Goal: Task Accomplishment & Management: Manage account settings

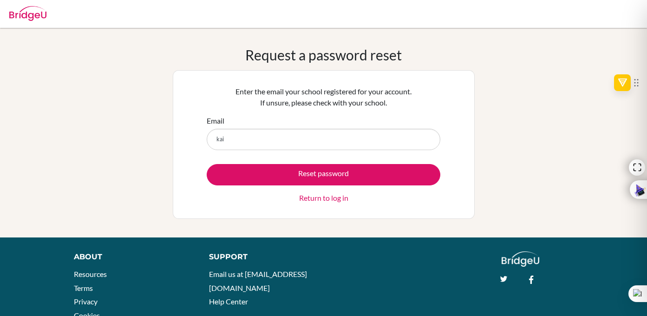
type input "kaiminsterdnf7@gmail.com"
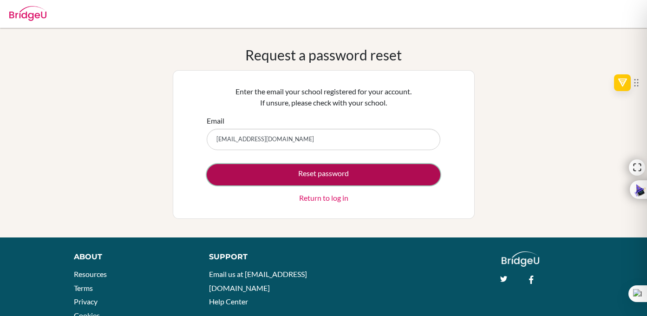
click at [317, 180] on button "Reset password" at bounding box center [324, 174] width 234 height 21
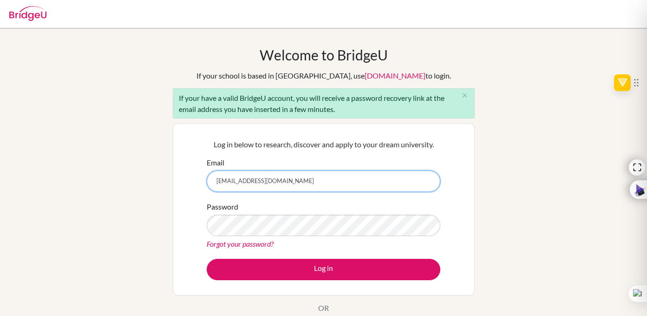
click at [276, 183] on input "[EMAIL_ADDRESS][DOMAIN_NAME]" at bounding box center [324, 181] width 234 height 21
type input "[EMAIL_ADDRESS][DOMAIN_NAME]"
click at [341, 177] on input "[EMAIL_ADDRESS][DOMAIN_NAME]" at bounding box center [324, 181] width 234 height 21
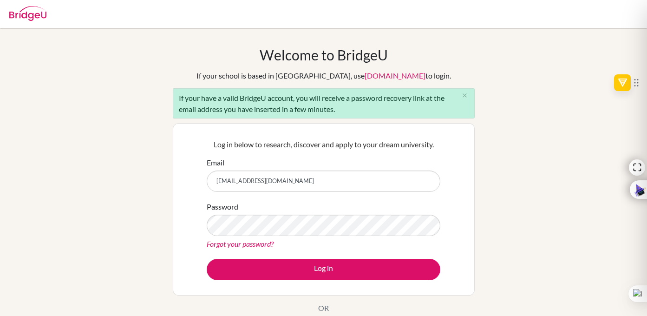
click at [255, 241] on link "Forgot your password?" at bounding box center [240, 243] width 67 height 9
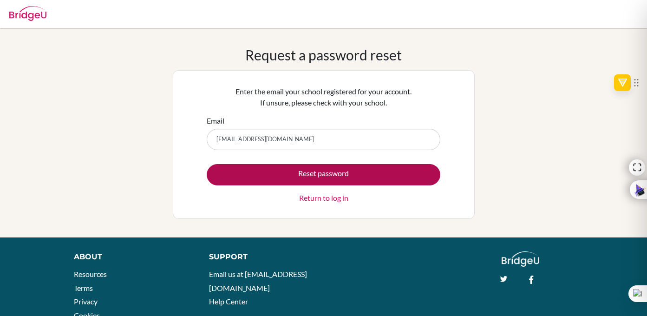
type input "kminster@britishschoolquito.edu.ec"
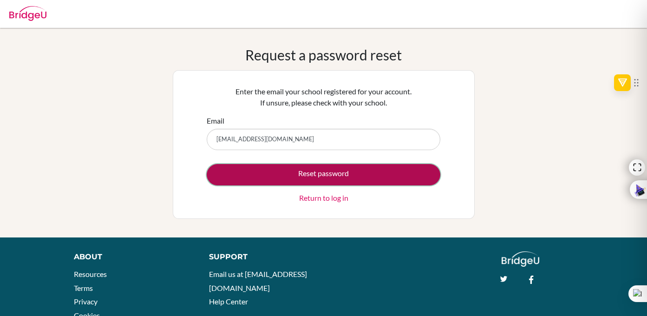
click at [306, 172] on button "Reset password" at bounding box center [324, 174] width 234 height 21
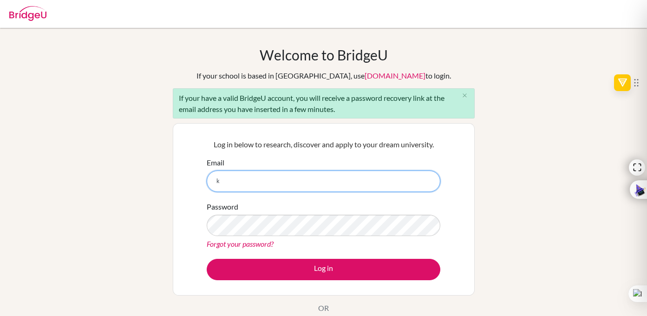
type input "k"
